Goal: Transaction & Acquisition: Purchase product/service

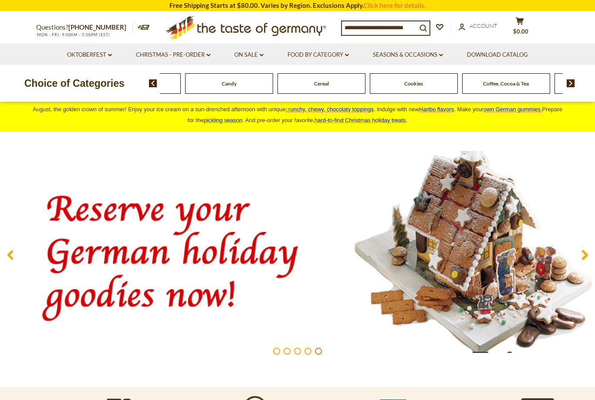
click at [88, 57] on link "Oktoberfest dropdown_arrow" at bounding box center [89, 55] width 45 height 10
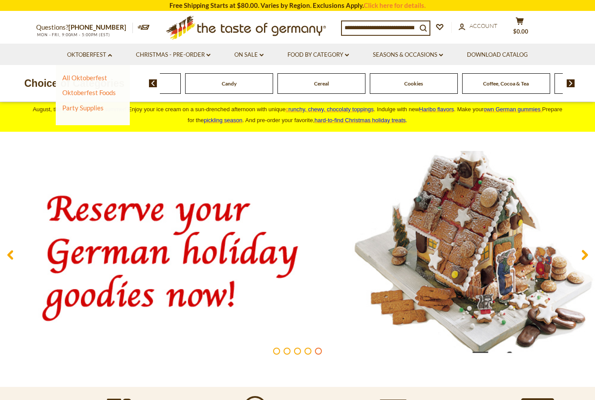
click at [197, 167] on img at bounding box center [297, 255] width 595 height 208
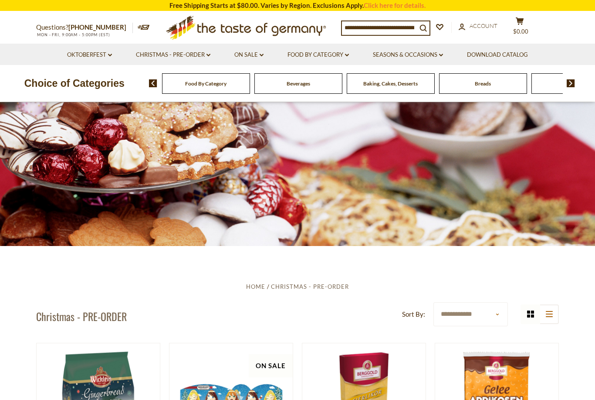
click at [316, 57] on link "Food By Category dropdown_arrow" at bounding box center [318, 55] width 61 height 10
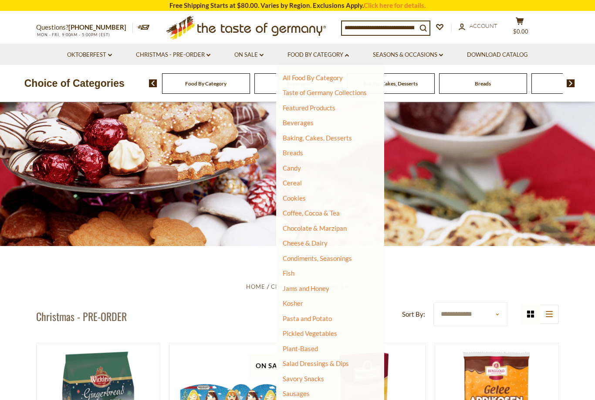
click at [16, 31] on section "Questions? 800-881-6419 MON - FRI, 9:00AM - 5:00PM (EST) × Questions? 800-881-6…" at bounding box center [297, 28] width 595 height 32
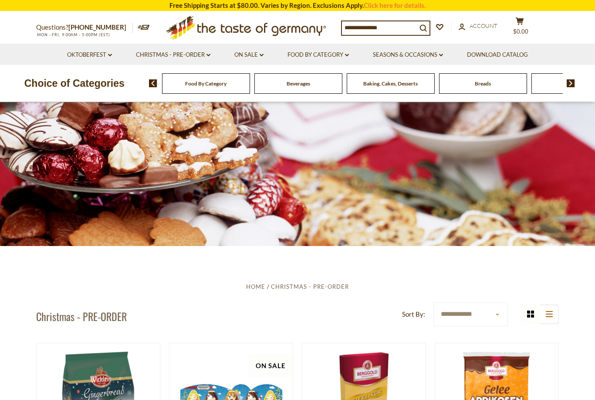
click at [313, 53] on link "Food By Category dropdown_arrow" at bounding box center [318, 55] width 61 height 10
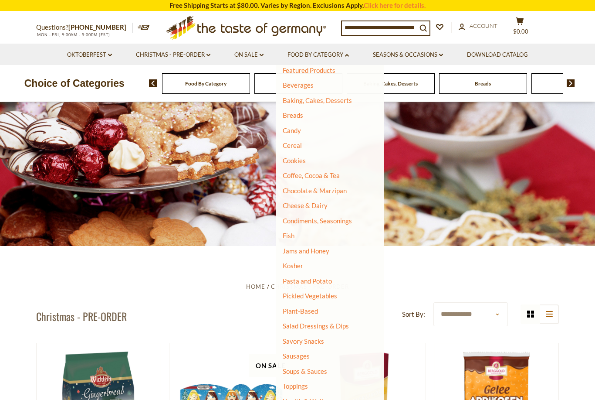
scroll to position [37, 0]
click at [298, 353] on link "Sausages" at bounding box center [296, 356] width 27 height 8
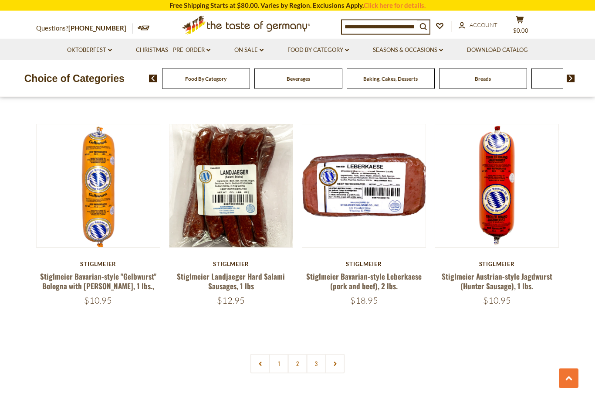
scroll to position [1936, 0]
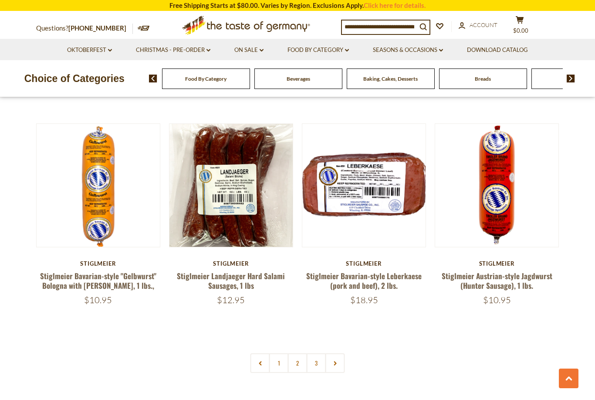
click at [297, 353] on link "2" at bounding box center [298, 363] width 20 height 20
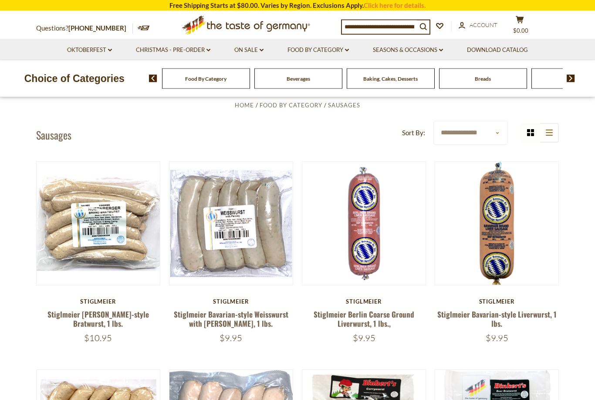
scroll to position [0, 0]
